Goal: Check status: Check status

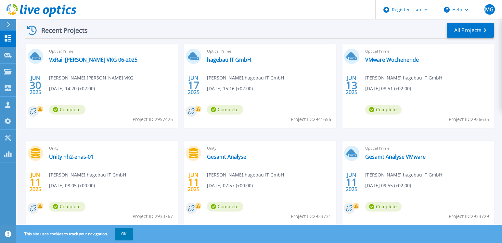
scroll to position [97, 0]
click at [386, 60] on link "VMware Wochenende" at bounding box center [392, 59] width 54 height 6
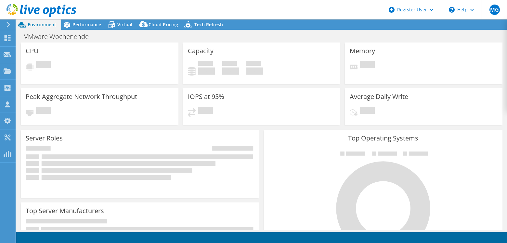
select select "USD"
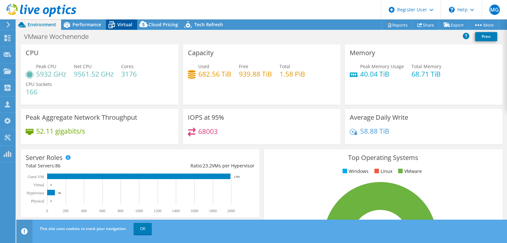
click at [117, 26] on span "Virtual" at bounding box center [124, 24] width 15 height 6
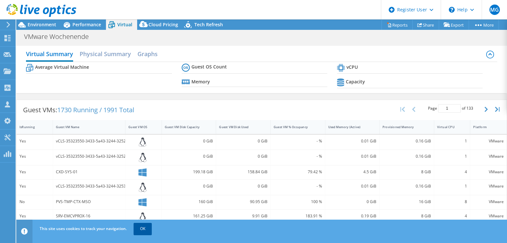
click at [142, 232] on link "OK" at bounding box center [143, 229] width 18 height 12
